Goal: Navigation & Orientation: Find specific page/section

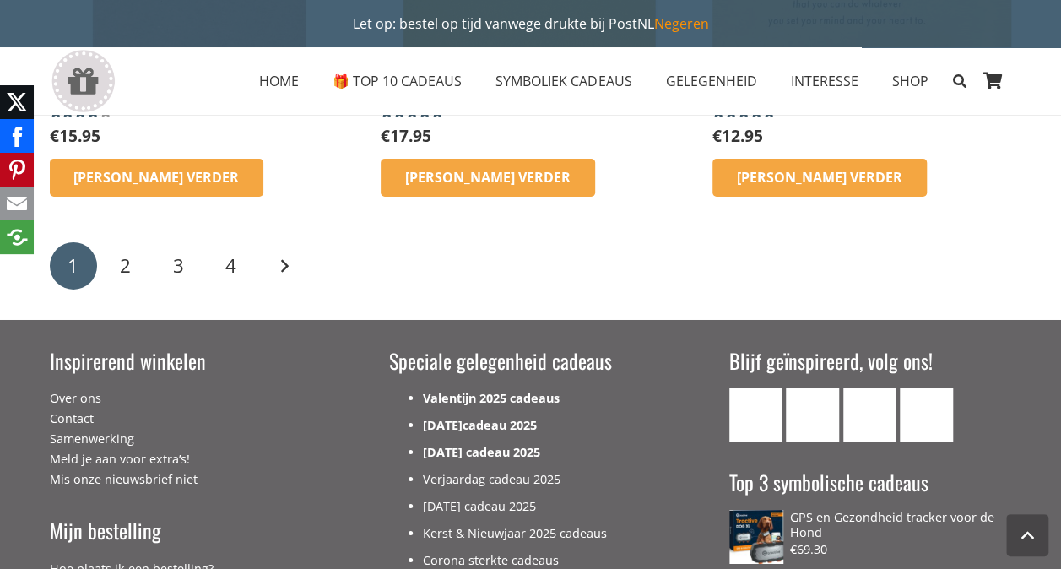
scroll to position [2824, 0]
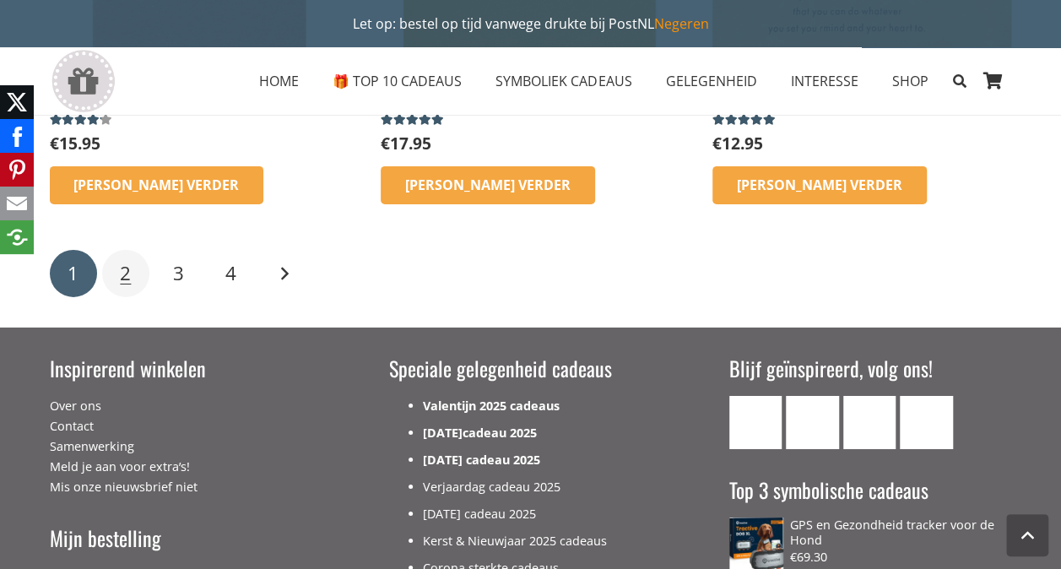
click at [129, 262] on span "2" at bounding box center [125, 273] width 11 height 26
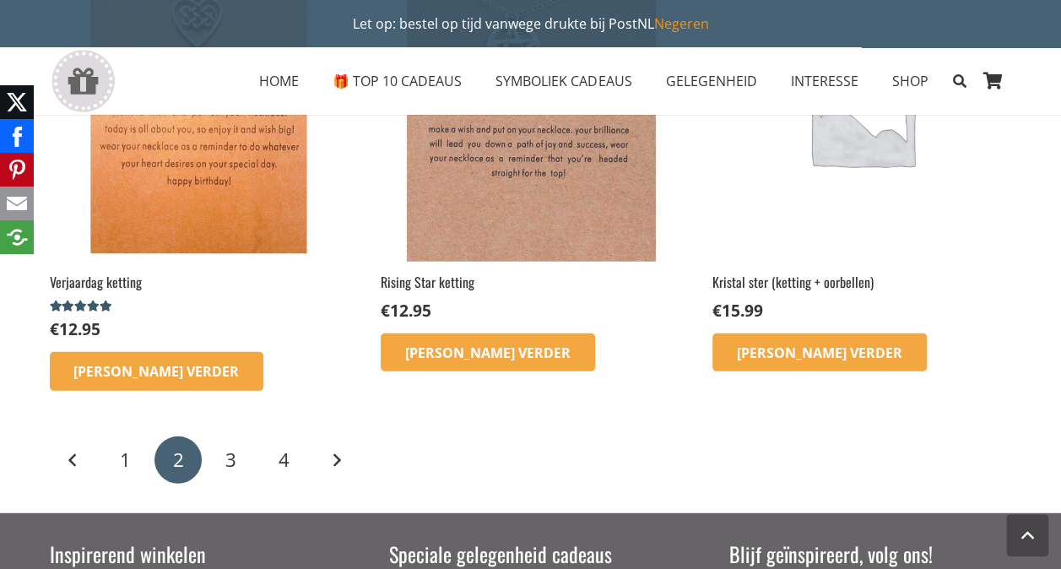
scroll to position [2272, 0]
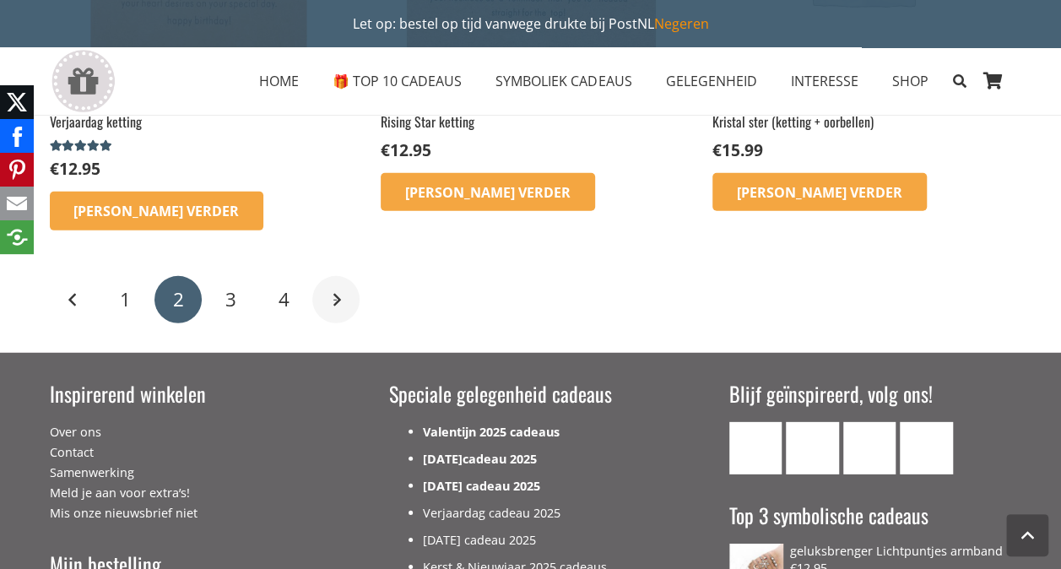
click at [331, 289] on link "Volgende" at bounding box center [335, 299] width 47 height 47
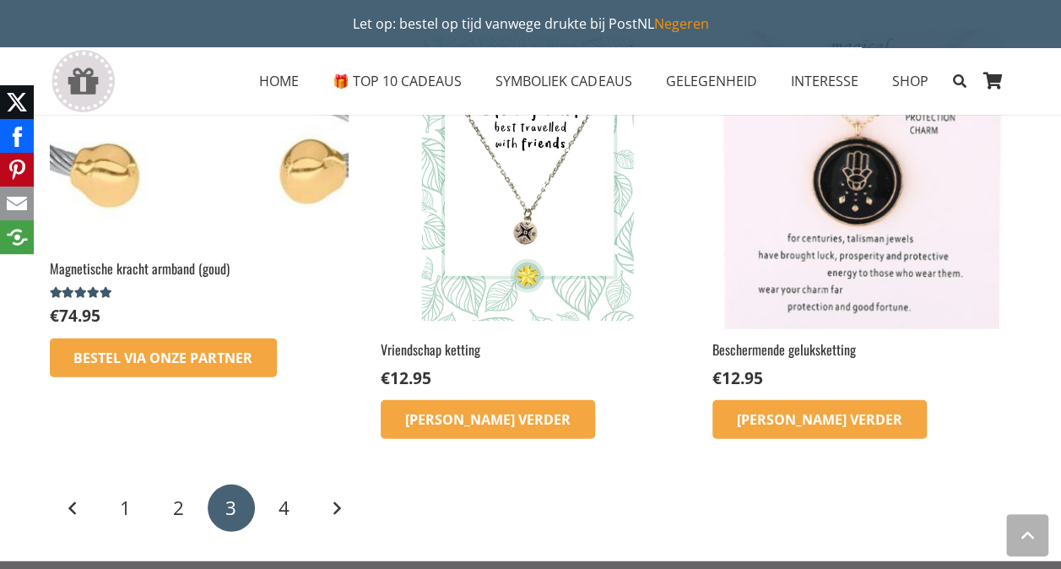
scroll to position [2042, 0]
